Goal: Transaction & Acquisition: Purchase product/service

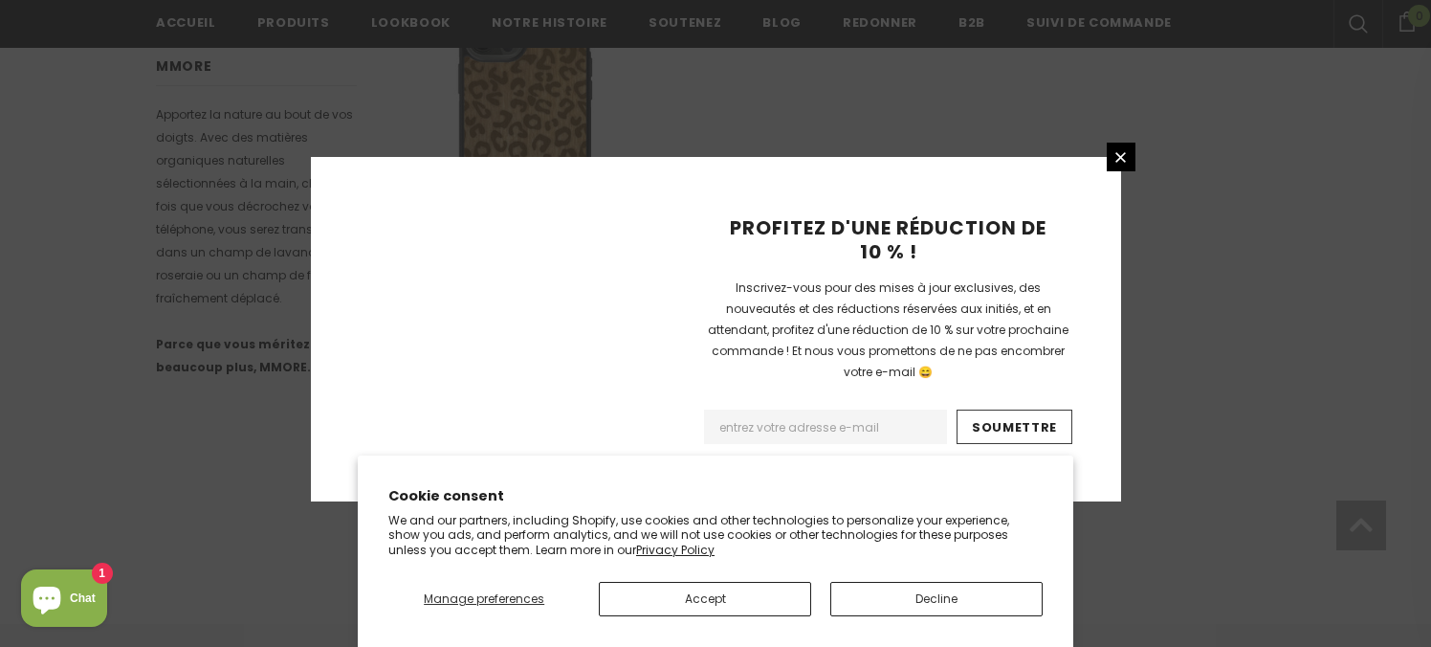
scroll to position [1463, 0]
